Goal: Task Accomplishment & Management: Manage account settings

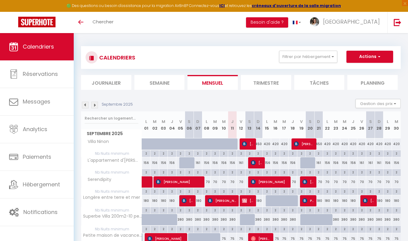
scroll to position [93, 0]
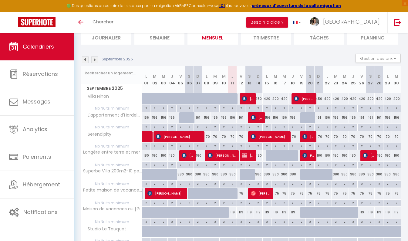
scroll to position [46, 0]
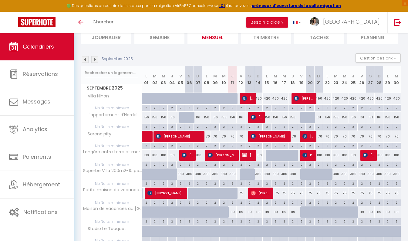
click at [95, 58] on img at bounding box center [94, 59] width 7 height 7
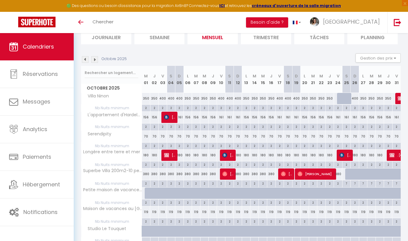
click at [95, 58] on img at bounding box center [94, 59] width 7 height 7
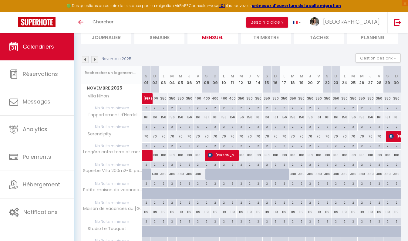
click at [95, 58] on img at bounding box center [94, 59] width 7 height 7
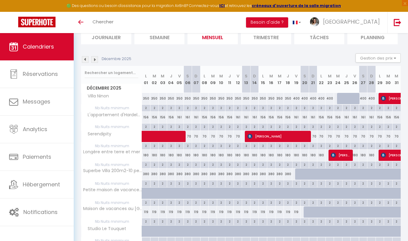
click at [95, 58] on img at bounding box center [94, 59] width 7 height 7
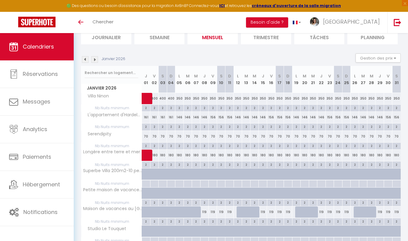
click at [86, 59] on img at bounding box center [85, 59] width 7 height 7
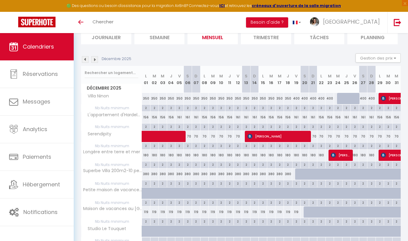
click at [96, 59] on img at bounding box center [94, 59] width 7 height 7
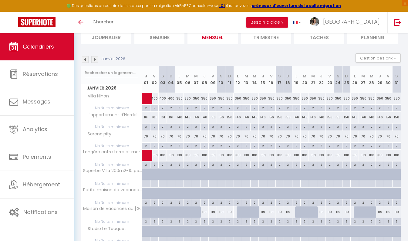
click at [96, 59] on img at bounding box center [94, 59] width 7 height 7
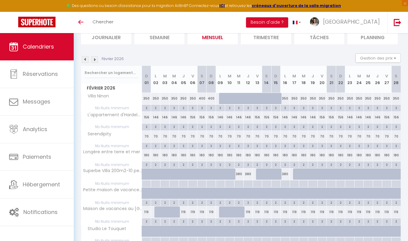
click at [96, 59] on img at bounding box center [94, 59] width 7 height 7
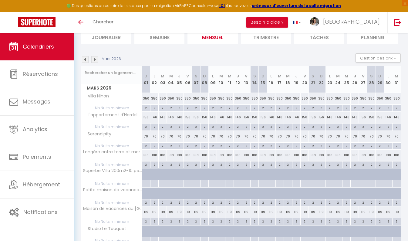
click at [96, 59] on img at bounding box center [94, 59] width 7 height 7
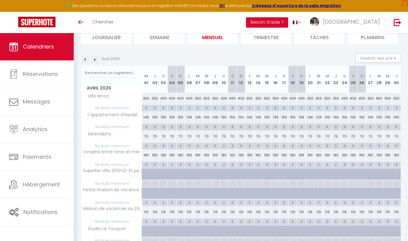
click at [96, 59] on img at bounding box center [94, 59] width 7 height 7
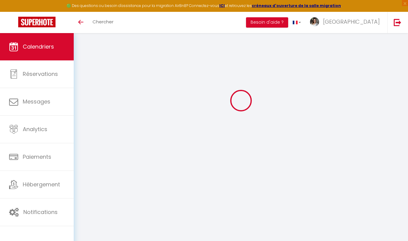
scroll to position [33, 0]
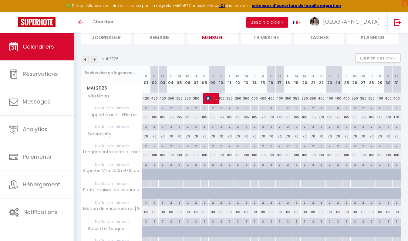
click at [96, 59] on img at bounding box center [94, 59] width 7 height 7
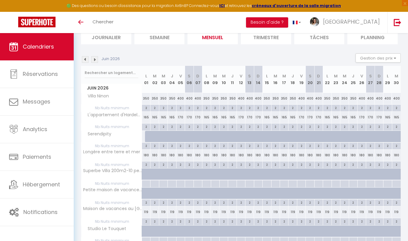
click at [96, 59] on img at bounding box center [94, 59] width 7 height 7
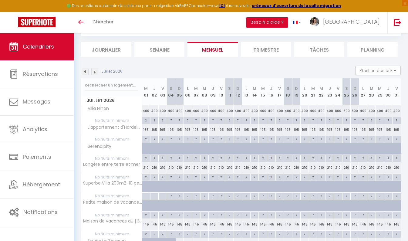
scroll to position [46, 0]
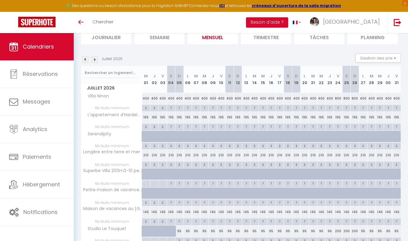
click at [96, 59] on img at bounding box center [94, 59] width 7 height 7
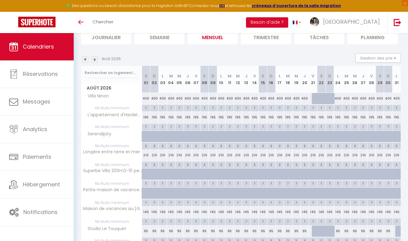
click at [315, 100] on div at bounding box center [316, 99] width 8 height 12
type input "400"
type input "Ven 21 Août 2026"
type input "[PERSON_NAME] 22 Août 2026"
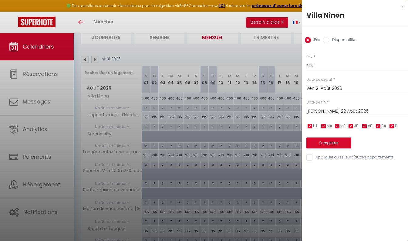
click at [279, 51] on div at bounding box center [204, 120] width 408 height 241
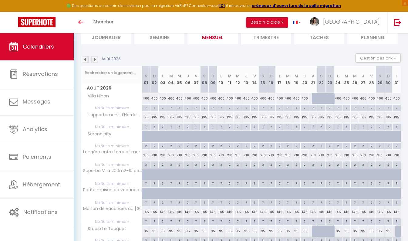
click at [323, 100] on div at bounding box center [324, 102] width 8 height 12
type input "400"
type input "[PERSON_NAME] 22 Août 2026"
type input "Dim 23 Août 2026"
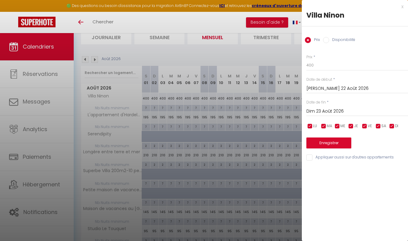
click at [278, 54] on div at bounding box center [204, 120] width 408 height 241
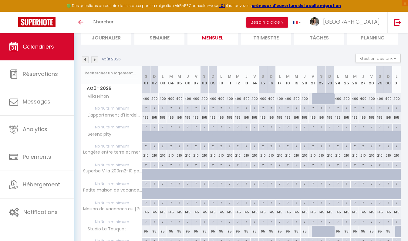
scroll to position [45, 0]
click at [96, 60] on img at bounding box center [94, 60] width 7 height 7
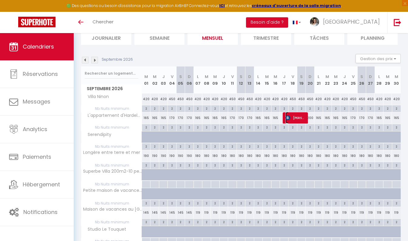
click at [305, 117] on span "[PERSON_NAME]" at bounding box center [296, 118] width 20 height 12
select select "OK"
select select "KO"
select select "0"
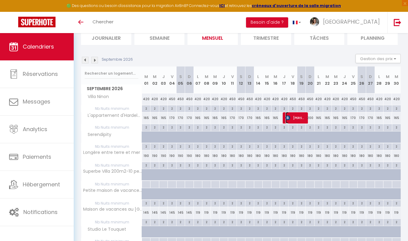
select select "1"
select select
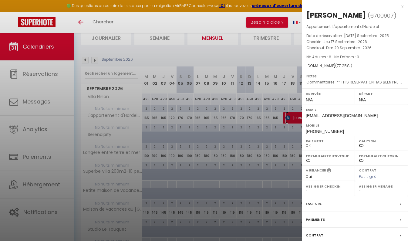
select select "49177"
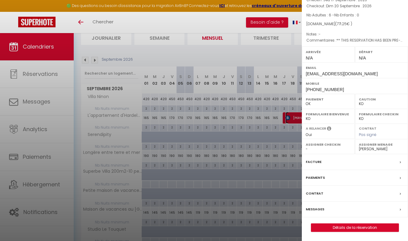
scroll to position [0, 0]
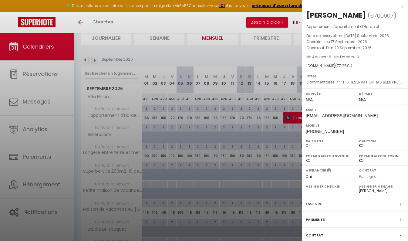
click at [270, 49] on div at bounding box center [204, 120] width 408 height 241
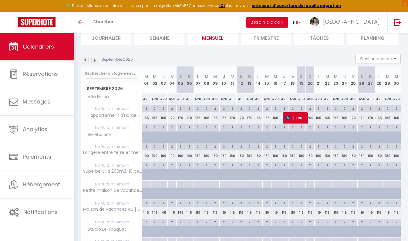
click at [172, 119] on div "170" at bounding box center [172, 117] width 8 height 11
type input "170"
type input "Ven 04 Septembre 2026"
type input "[PERSON_NAME] 05 Septembre 2026"
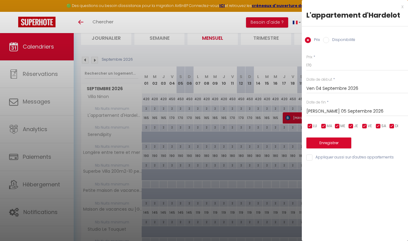
click at [262, 47] on div at bounding box center [204, 120] width 408 height 241
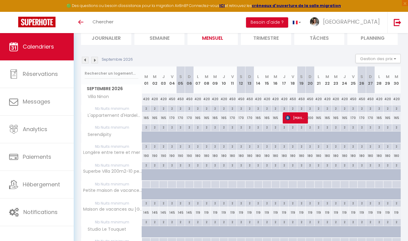
click at [355, 120] on div "170" at bounding box center [353, 117] width 8 height 11
type input "170"
type input "Ven 25 Septembre 2026"
type input "[PERSON_NAME] 26 Septembre 2026"
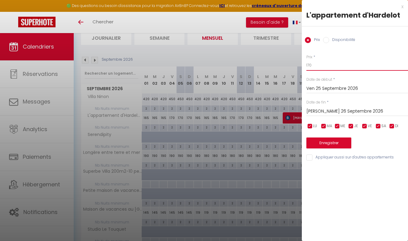
click at [314, 66] on input "170" at bounding box center [357, 65] width 102 height 11
type input "1"
type input "200"
click at [326, 109] on input "[PERSON_NAME] 26 Septembre 2026" at bounding box center [357, 111] width 102 height 8
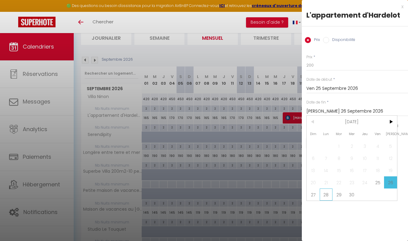
click at [327, 194] on span "28" at bounding box center [326, 194] width 13 height 12
type input "Lun 28 Septembre 2026"
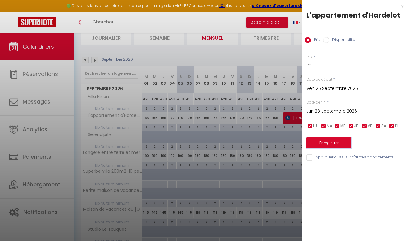
click at [329, 144] on button "Enregistrer" at bounding box center [328, 142] width 45 height 11
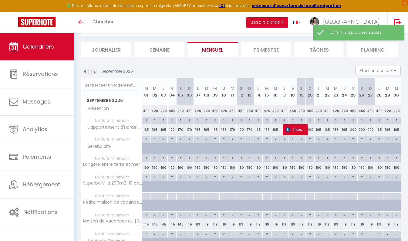
scroll to position [45, 0]
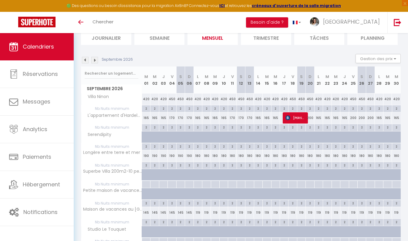
click at [233, 115] on div "170" at bounding box center [232, 117] width 8 height 11
type input "170"
type input "Ven 11 Septembre 2026"
type input "[PERSON_NAME] 12 Septembre 2026"
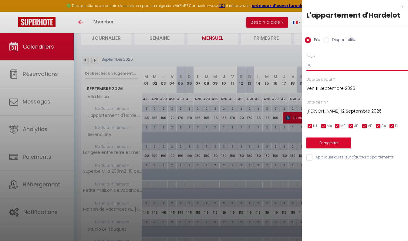
click at [316, 66] on input "170" at bounding box center [357, 65] width 102 height 11
type input "1"
type input "200"
click at [325, 112] on input "[PERSON_NAME] 12 Septembre 2026" at bounding box center [357, 111] width 102 height 8
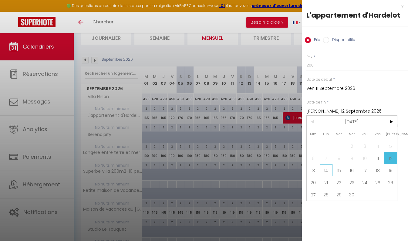
click at [324, 167] on span "14" at bounding box center [326, 170] width 13 height 12
type input "Lun 14 Septembre 2026"
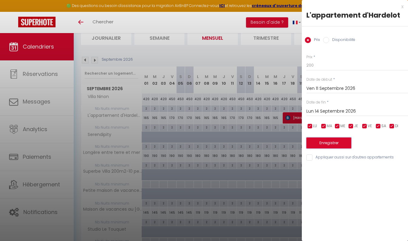
click at [333, 142] on button "Enregistrer" at bounding box center [328, 142] width 45 height 11
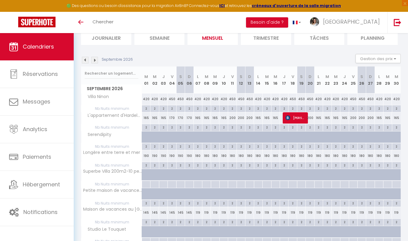
click at [174, 116] on div "170" at bounding box center [172, 117] width 8 height 11
type input "170"
type input "Ven 04 Septembre 2026"
type input "[PERSON_NAME] 05 Septembre 2026"
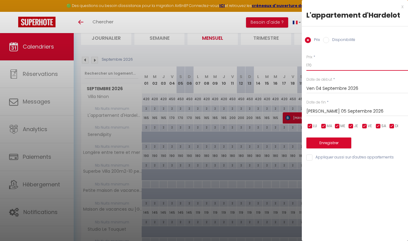
click at [312, 66] on input "170" at bounding box center [357, 65] width 102 height 11
type input "1"
type input "200"
click at [324, 109] on input "[PERSON_NAME] 05 Septembre 2026" at bounding box center [357, 111] width 102 height 8
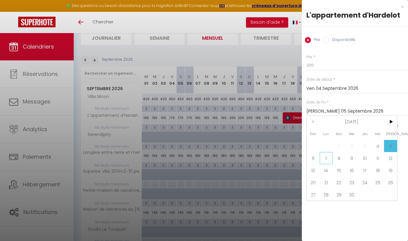
click at [325, 155] on span "7" at bounding box center [326, 158] width 13 height 12
type input "Lun 07 Septembre 2026"
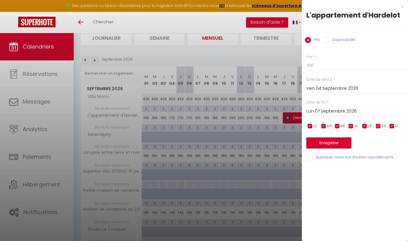
click at [337, 143] on button "Enregistrer" at bounding box center [328, 142] width 45 height 11
